Goal: Task Accomplishment & Management: Use online tool/utility

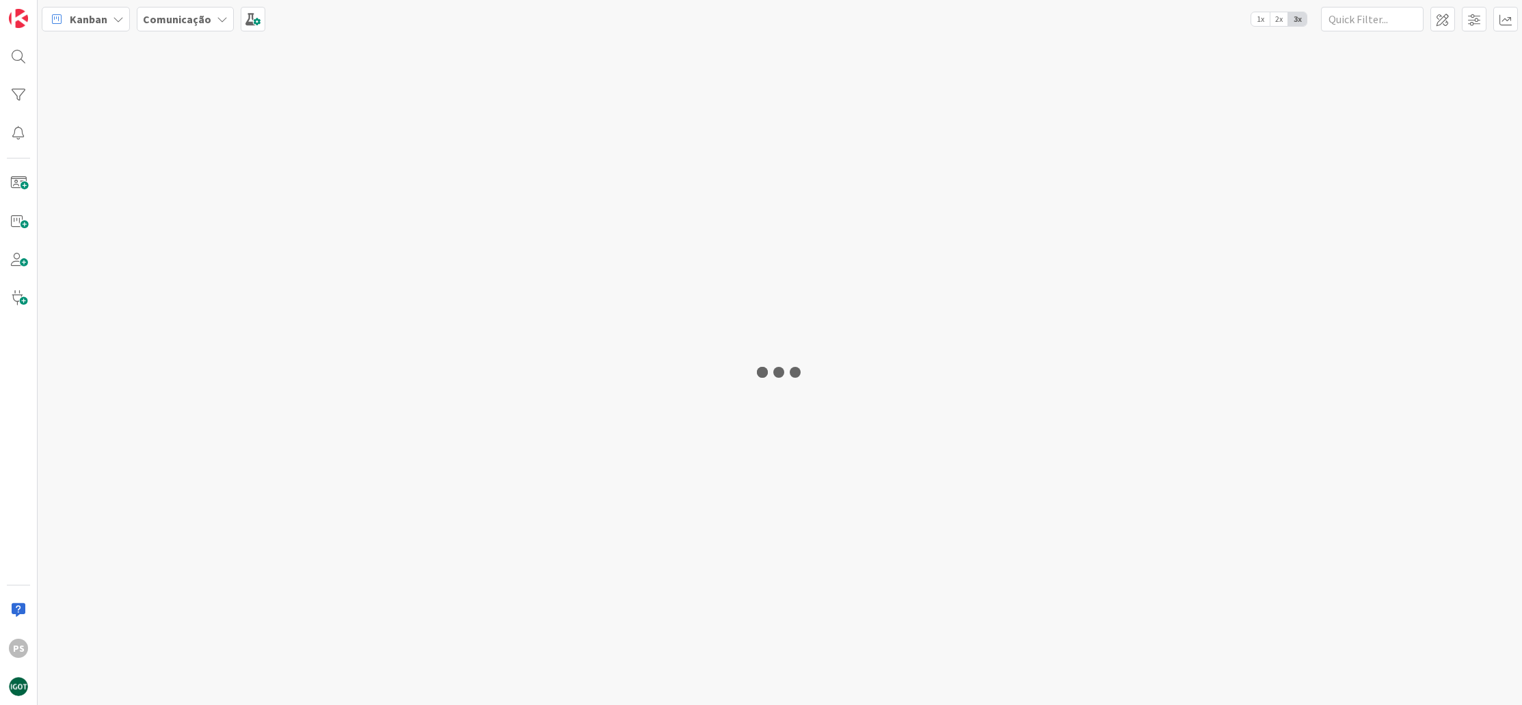
click at [308, 189] on div at bounding box center [780, 372] width 1484 height 668
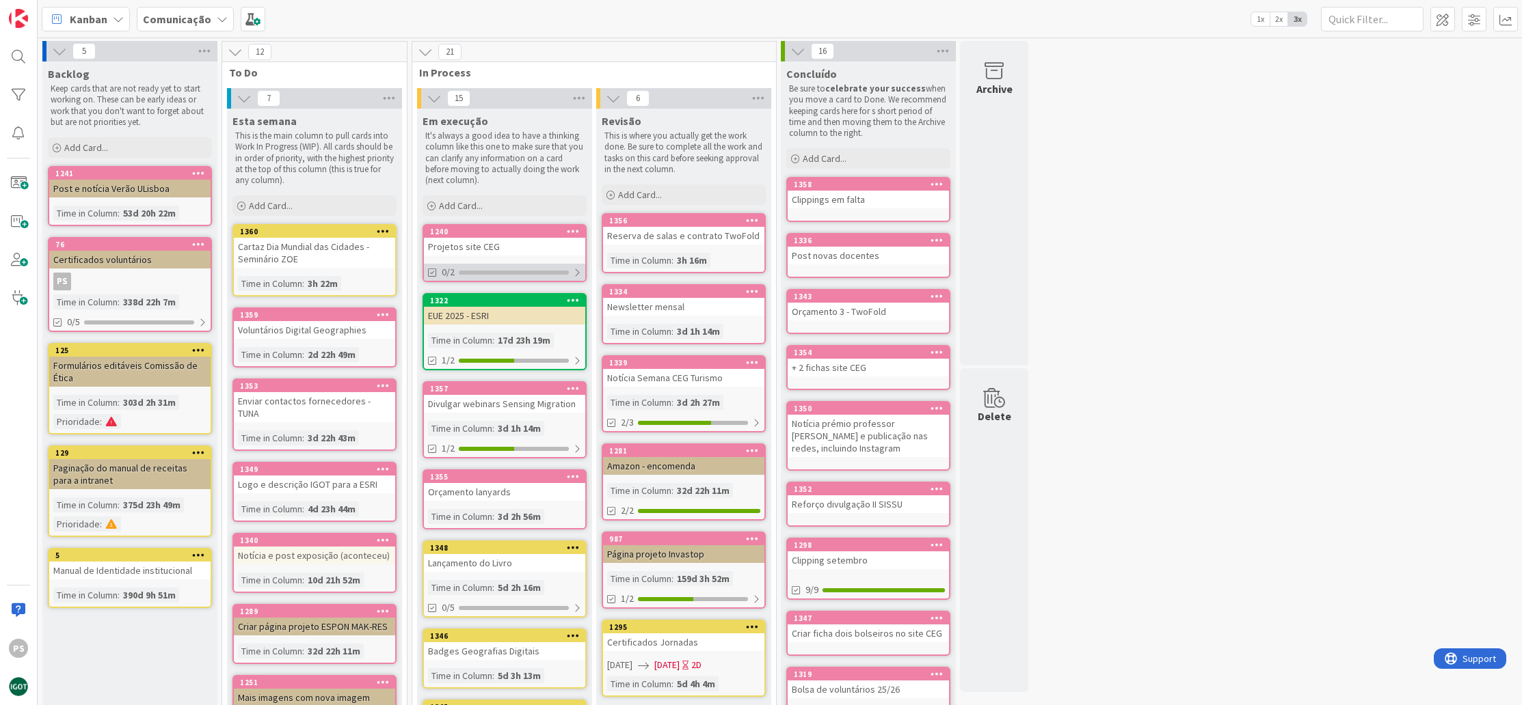
click at [508, 266] on div "0/2" at bounding box center [504, 272] width 161 height 17
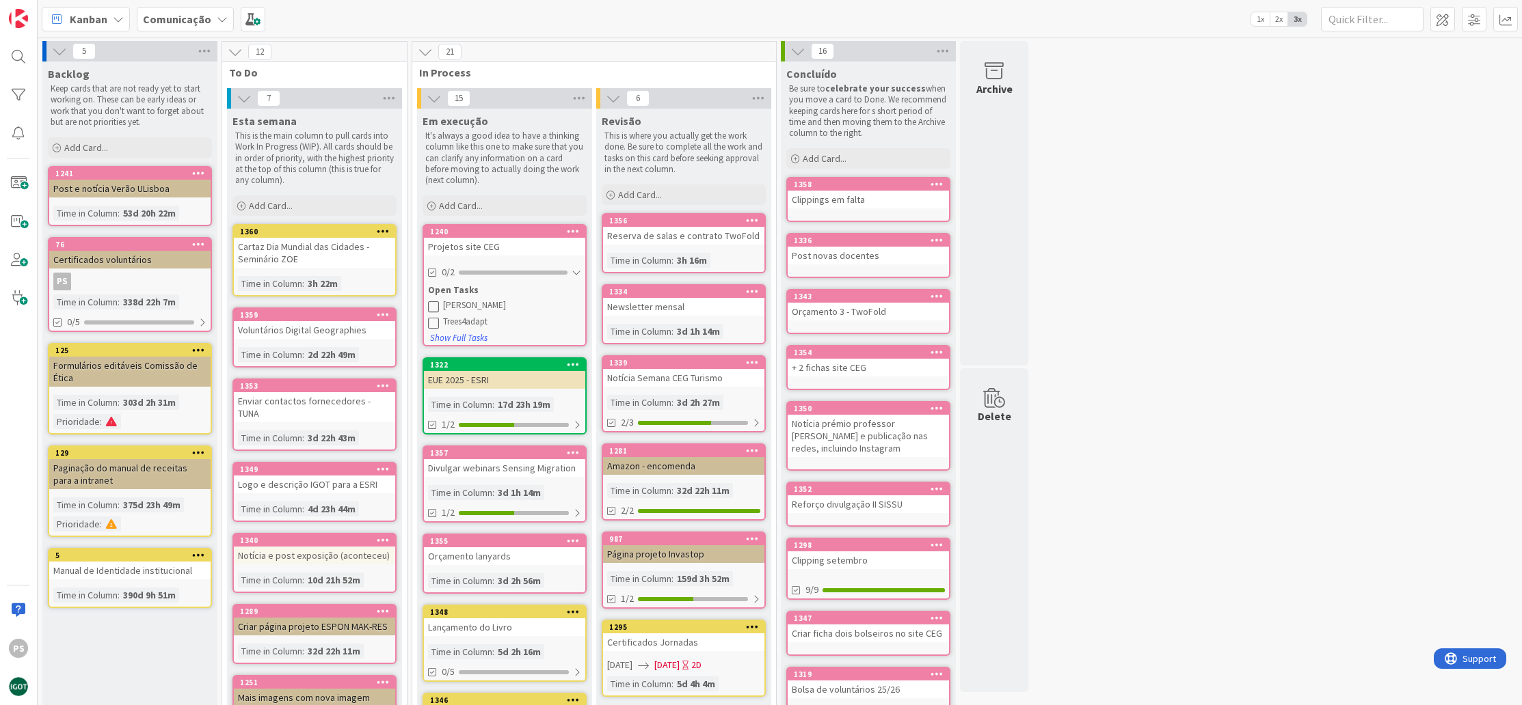
click at [459, 305] on div "[PERSON_NAME]" at bounding box center [512, 305] width 138 height 11
click at [434, 304] on icon at bounding box center [433, 306] width 11 height 11
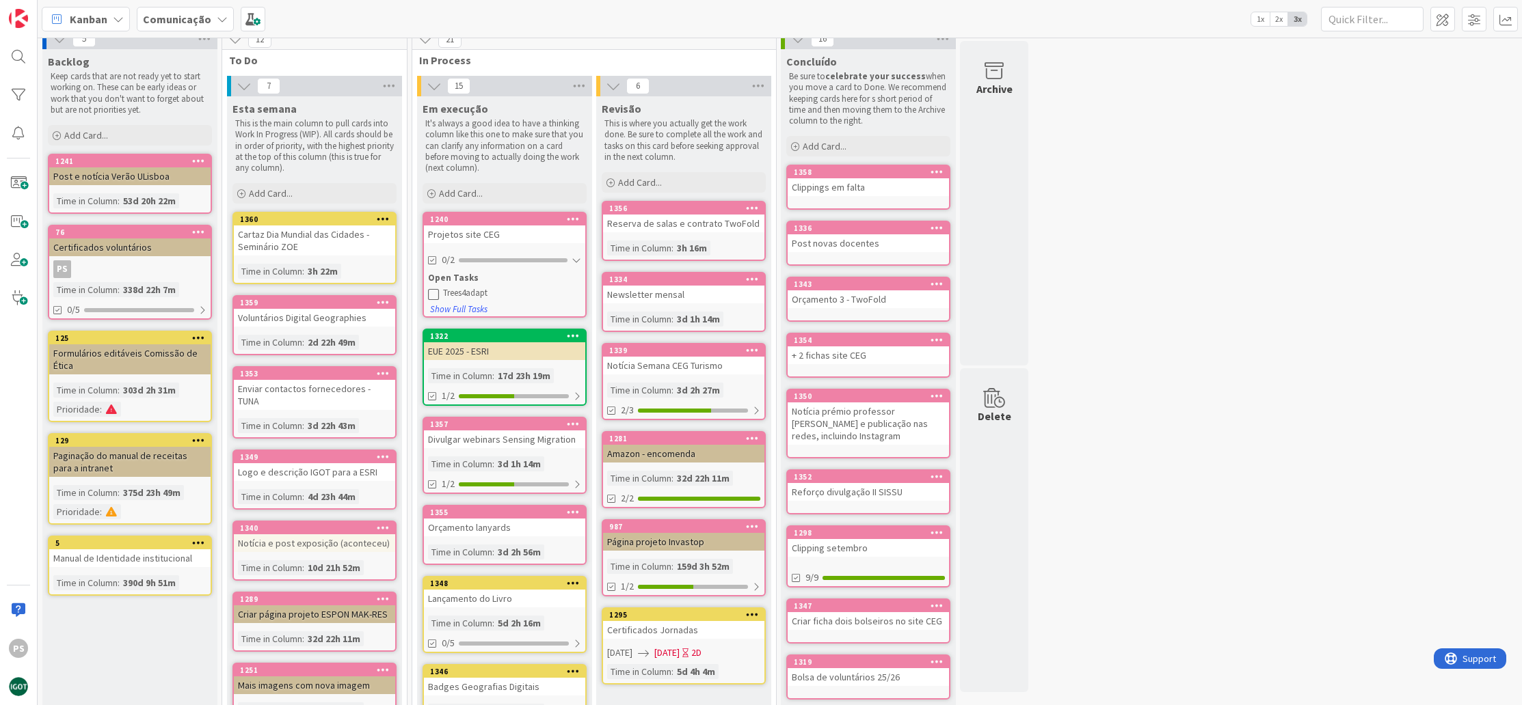
scroll to position [78, 0]
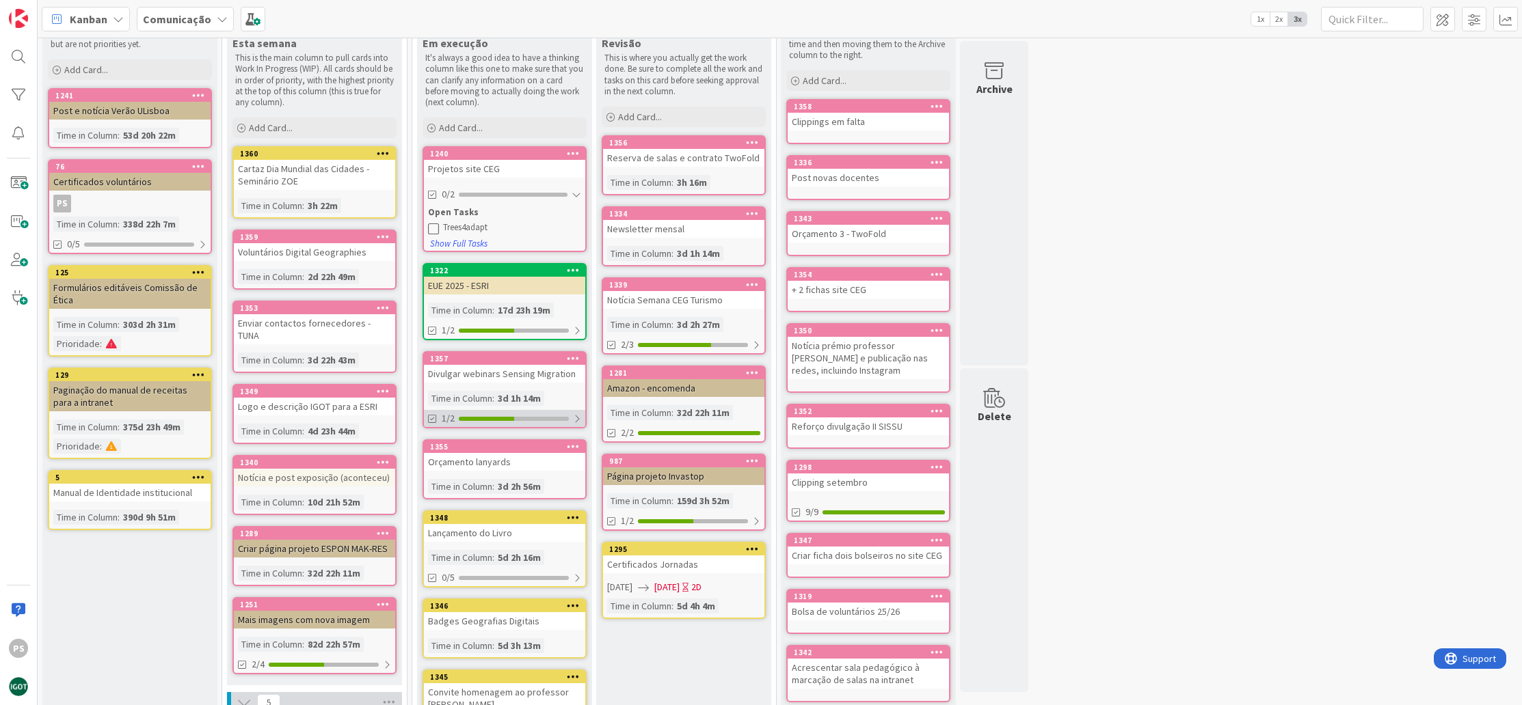
click at [548, 418] on div at bounding box center [514, 419] width 110 height 4
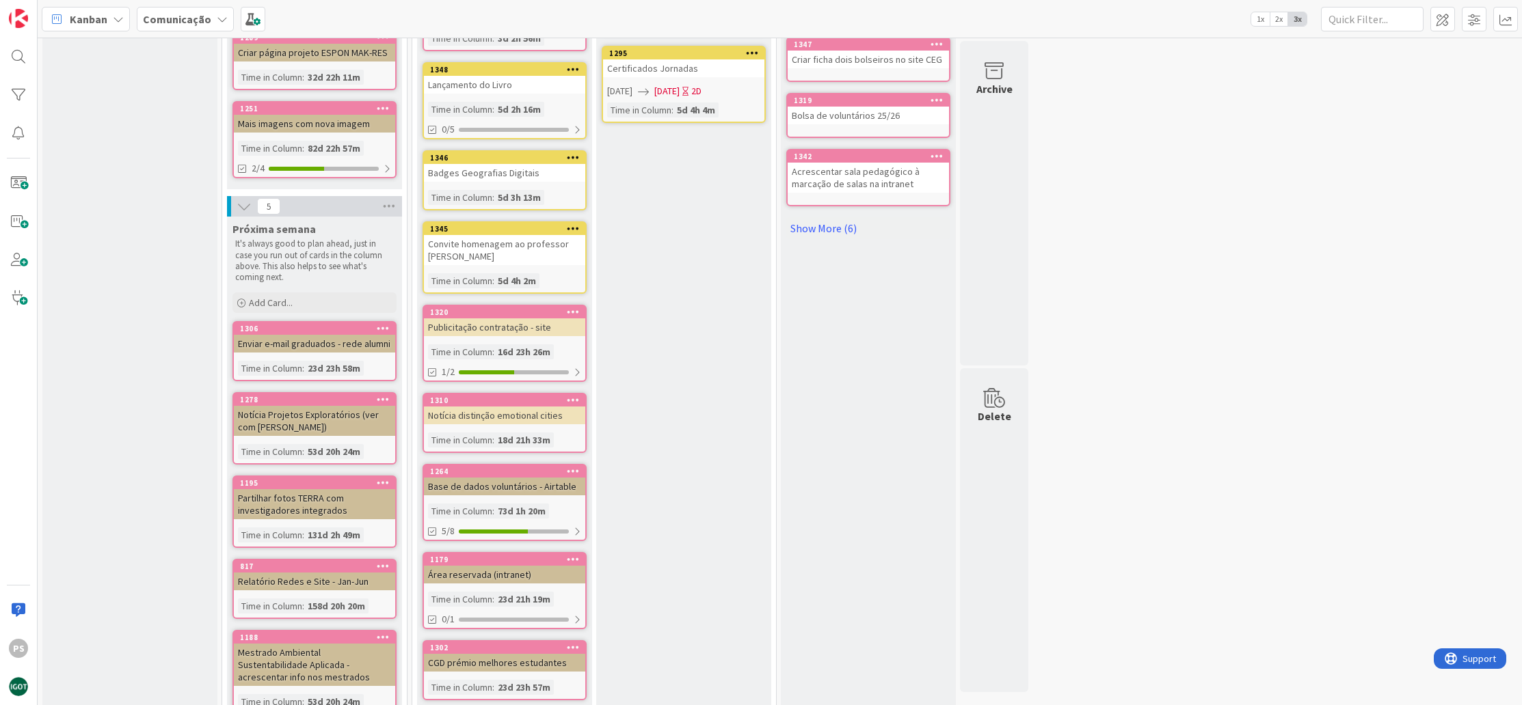
scroll to position [0, 0]
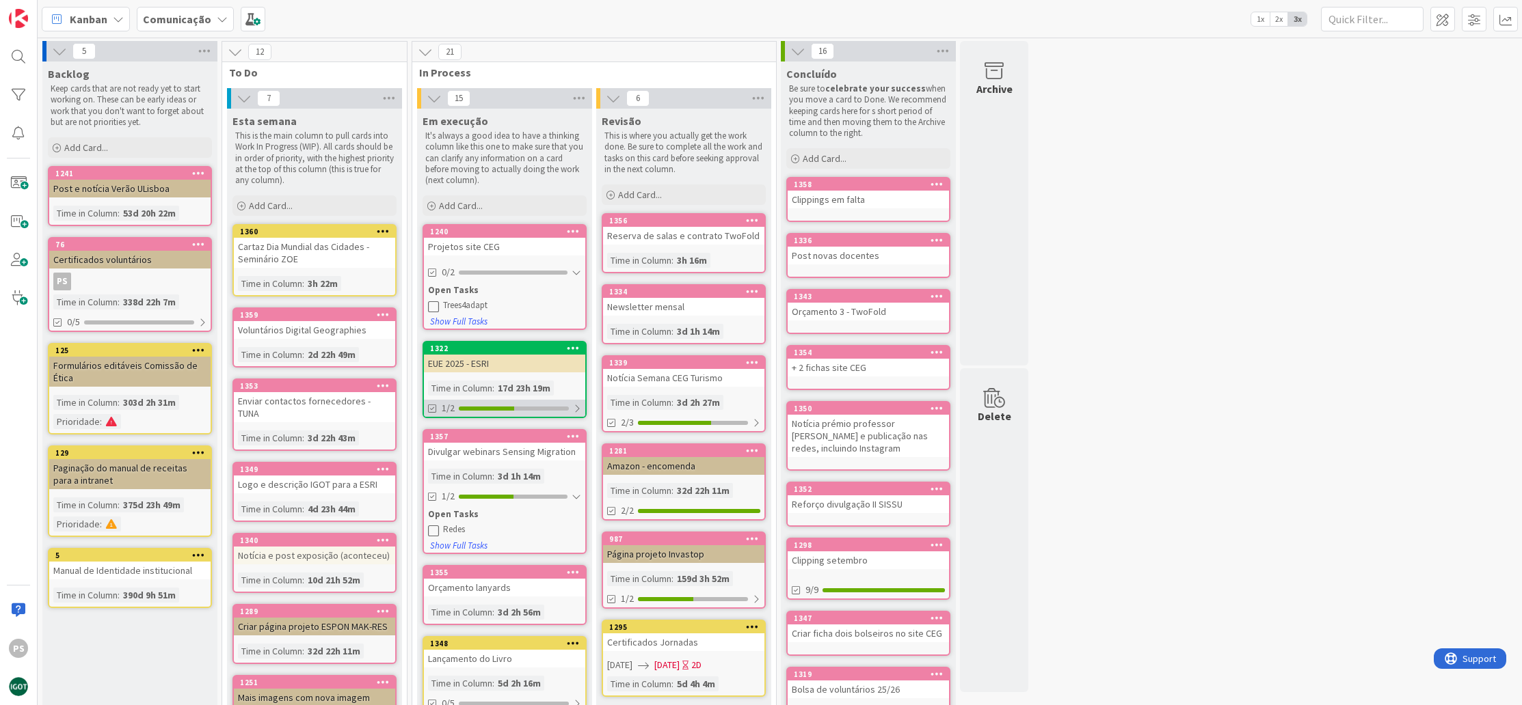
click at [492, 407] on div at bounding box center [486, 409] width 55 height 4
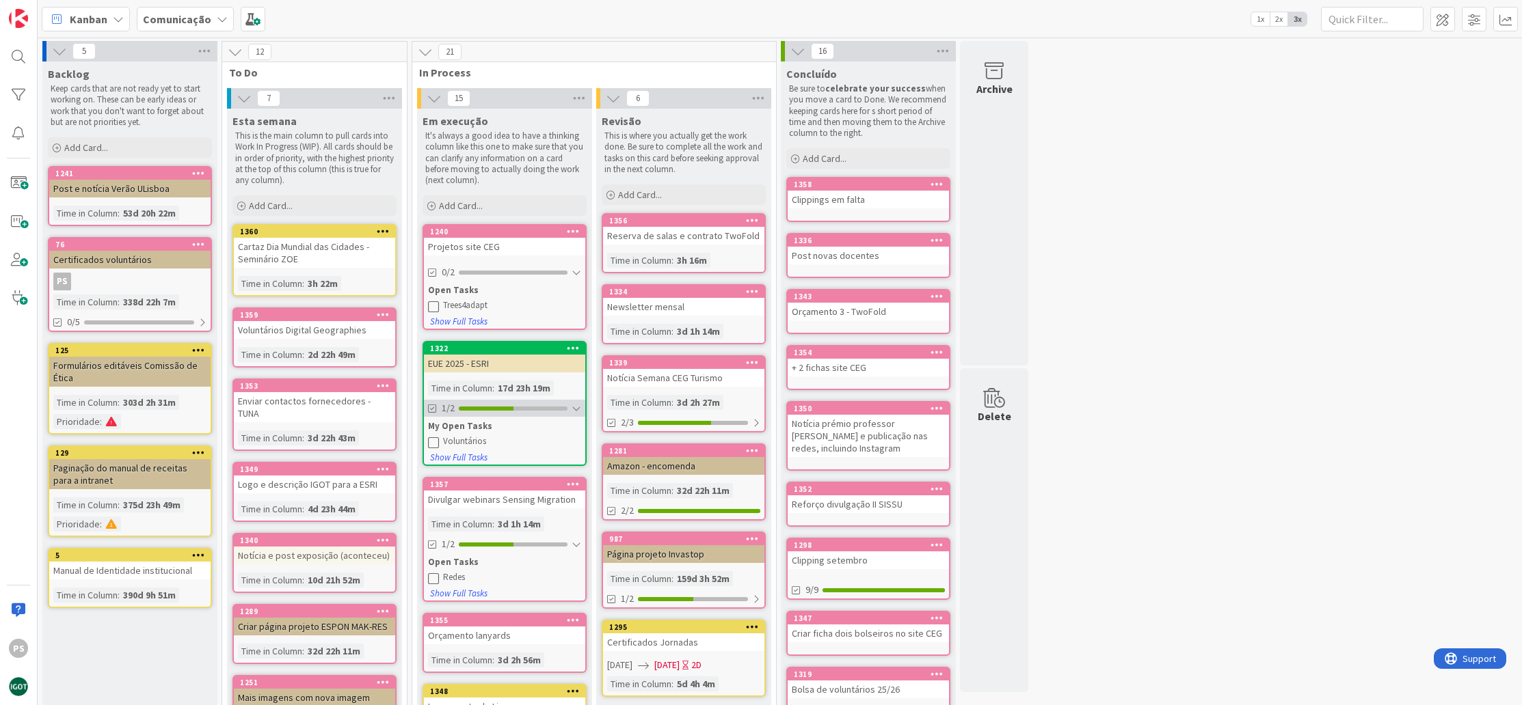
click at [492, 407] on div at bounding box center [486, 409] width 55 height 4
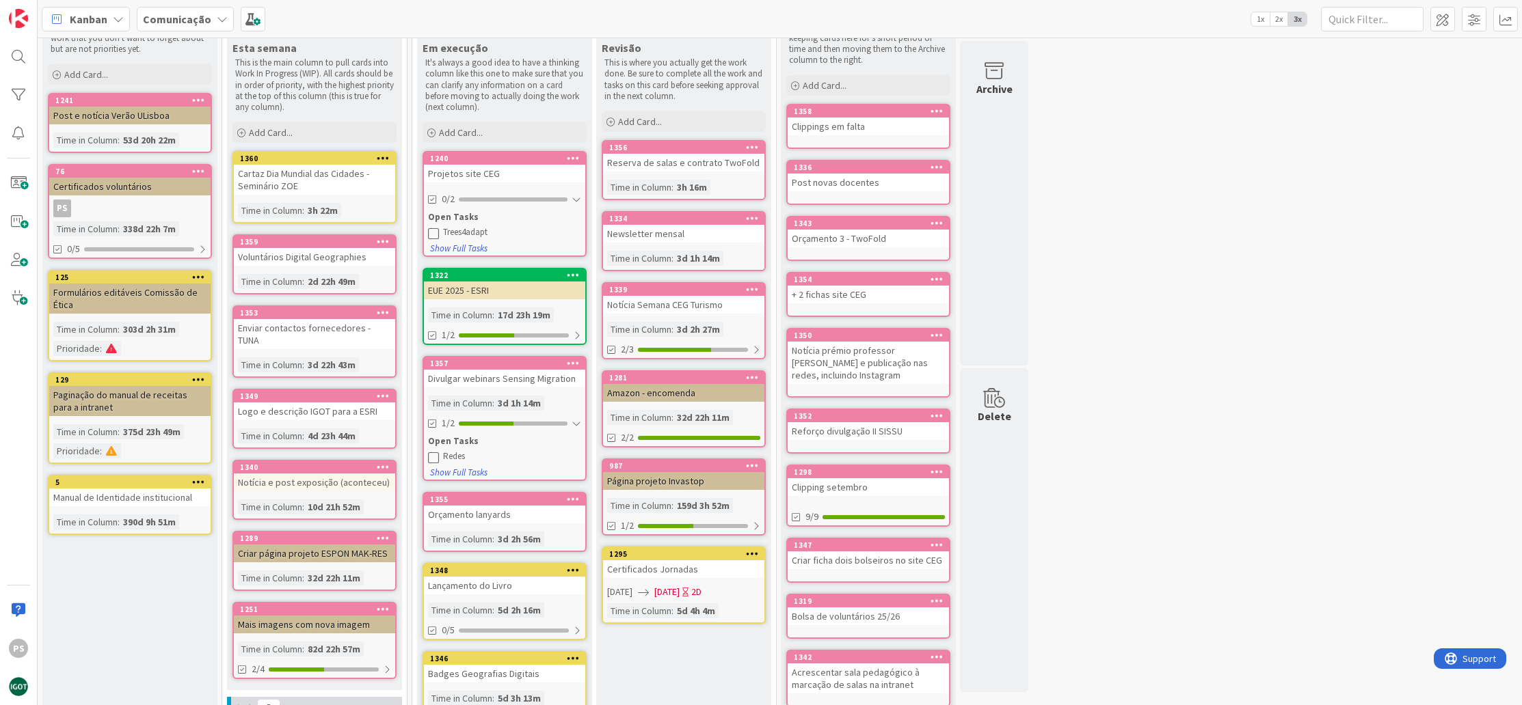
scroll to position [138, 0]
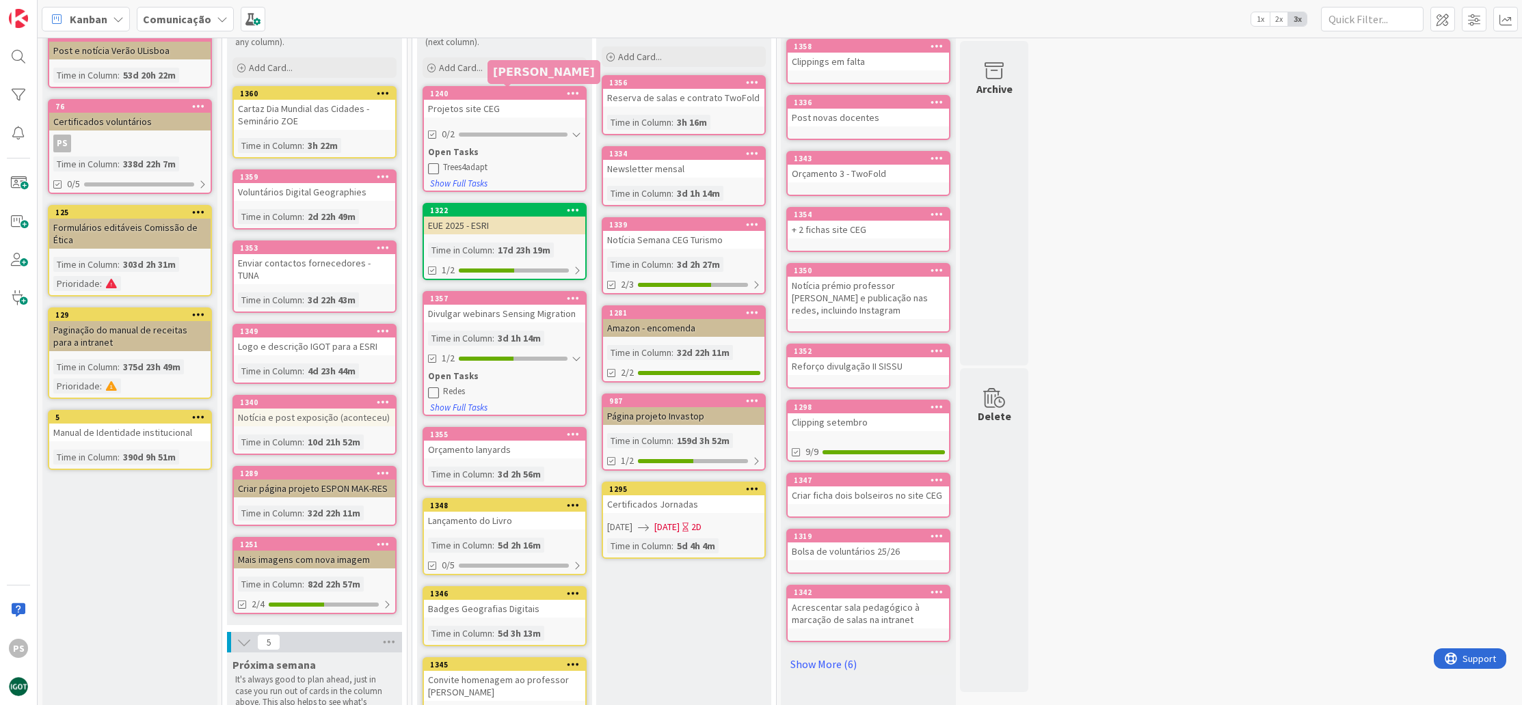
click at [504, 92] on div "1240" at bounding box center [507, 94] width 155 height 10
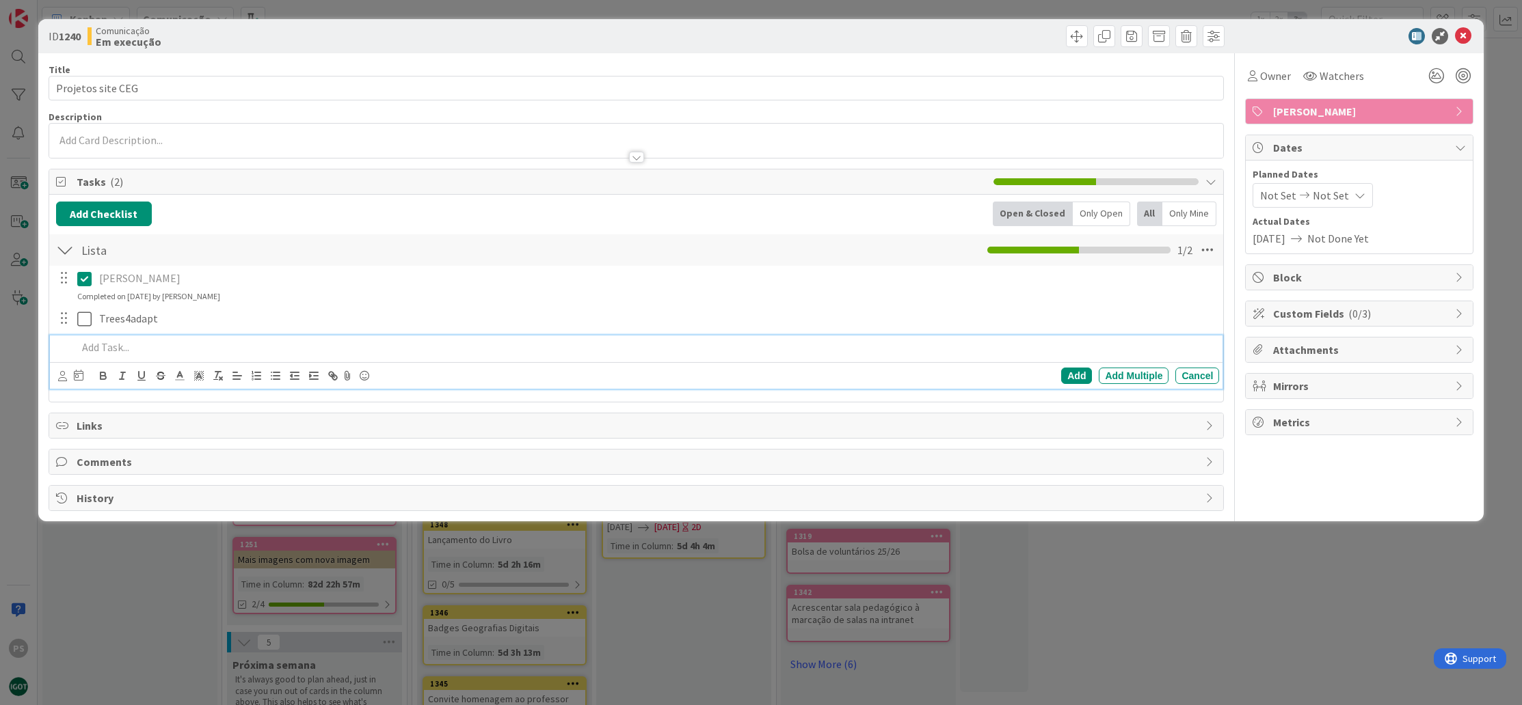
click at [106, 345] on p at bounding box center [645, 348] width 1137 height 16
drag, startPoint x: 152, startPoint y: 346, endPoint x: 59, endPoint y: 334, distance: 93.8
click at [59, 334] on div "[PERSON_NAME] Update Cancel Completed on [DATE] by [PERSON_NAME] Trees4adapt Up…" at bounding box center [636, 330] width 1161 height 128
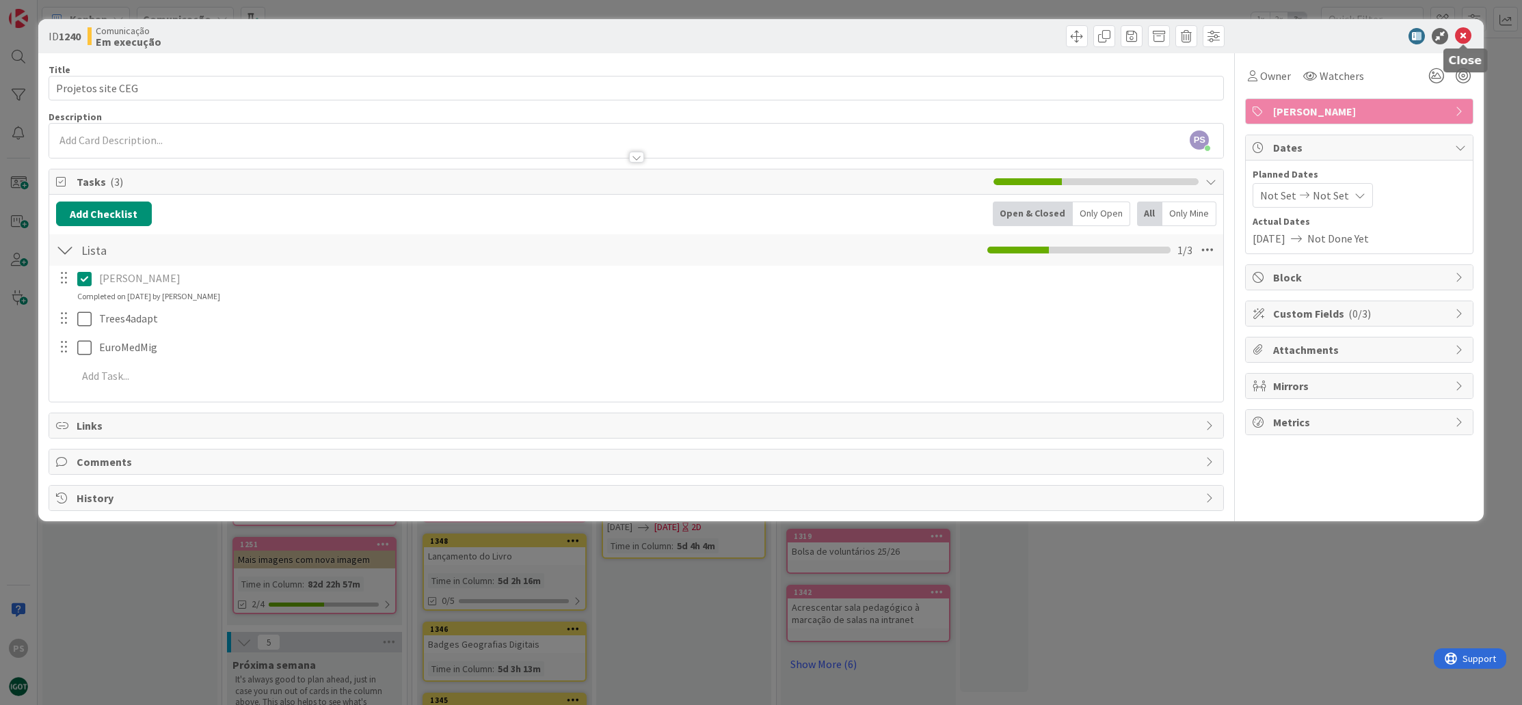
click at [1468, 36] on icon at bounding box center [1463, 36] width 16 height 16
